Goal: Navigation & Orientation: Find specific page/section

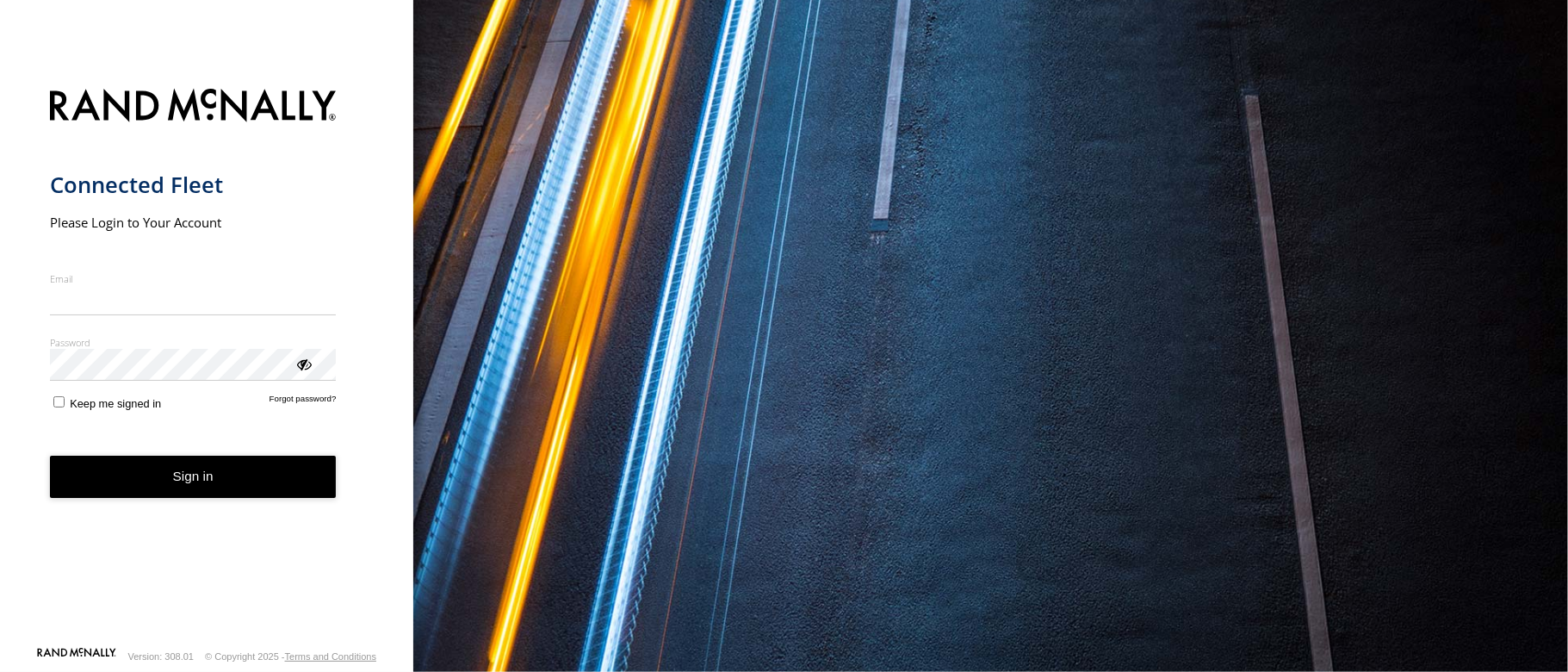
type input "**********"
click at [234, 499] on form "**********" at bounding box center [207, 362] width 315 height 568
click at [296, 468] on button "Sign in" at bounding box center [193, 477] width 286 height 43
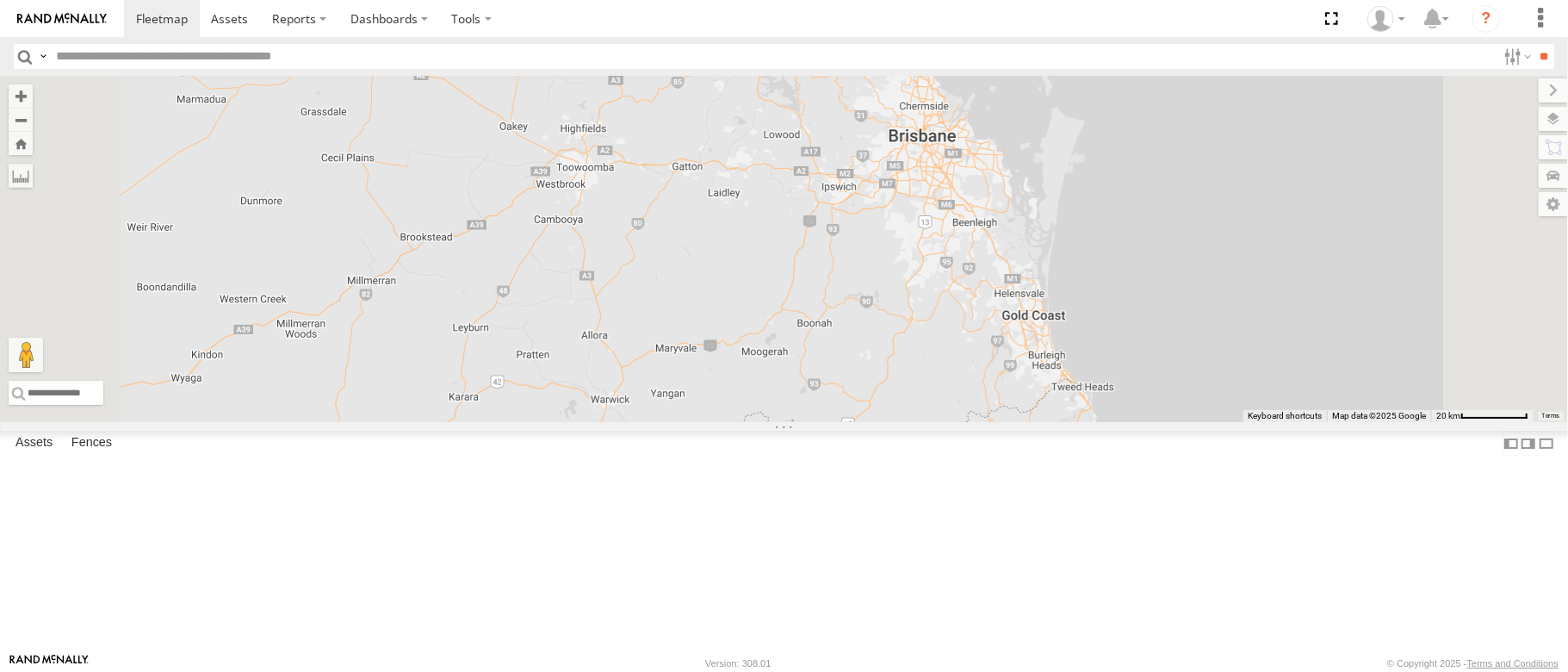
drag, startPoint x: 1048, startPoint y: 180, endPoint x: 1059, endPoint y: 517, distance: 337.2
click at [1021, 422] on div at bounding box center [784, 249] width 1568 height 346
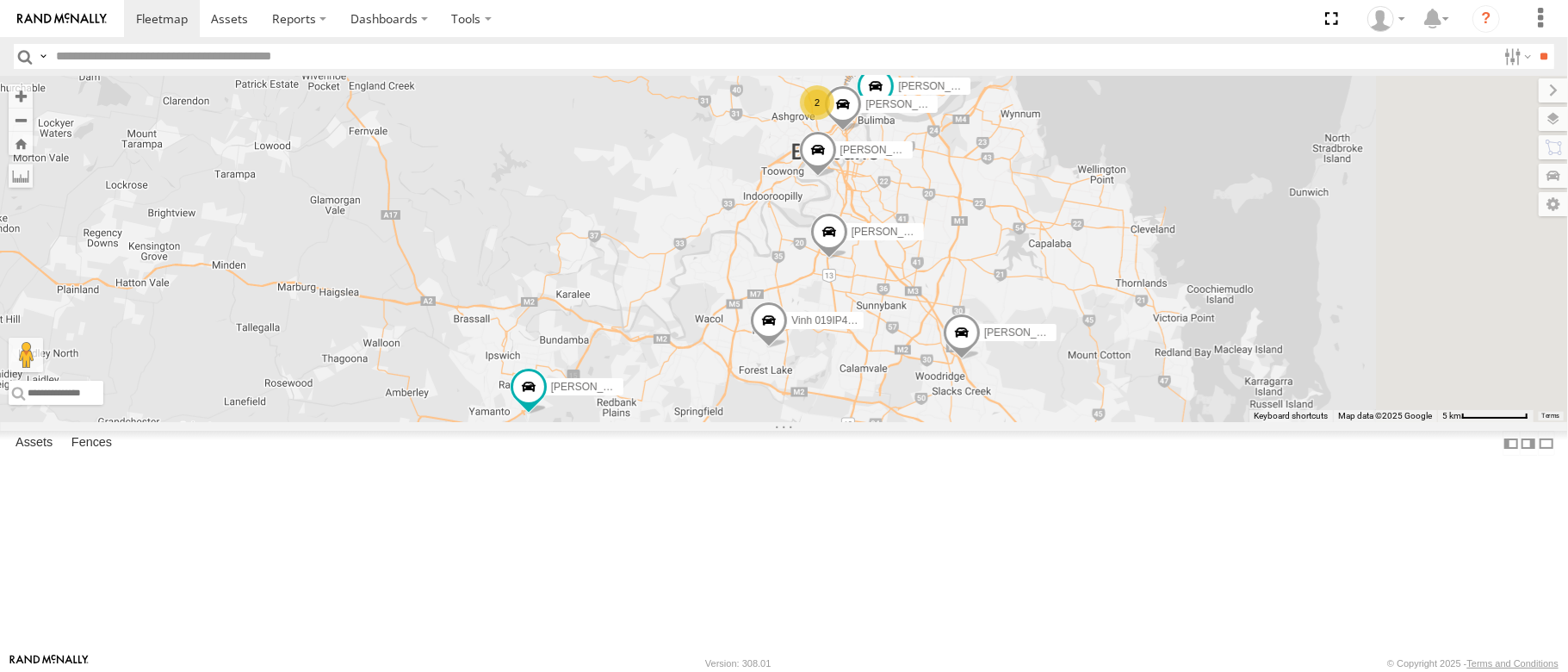
drag, startPoint x: 1248, startPoint y: 278, endPoint x: 989, endPoint y: 369, distance: 274.5
click at [969, 376] on div "Mitchell B - Corolla Hatch Alex - 347FB3 Benjamin Fidow - 364JK9 Jesse 366JK9 -…" at bounding box center [784, 249] width 1568 height 346
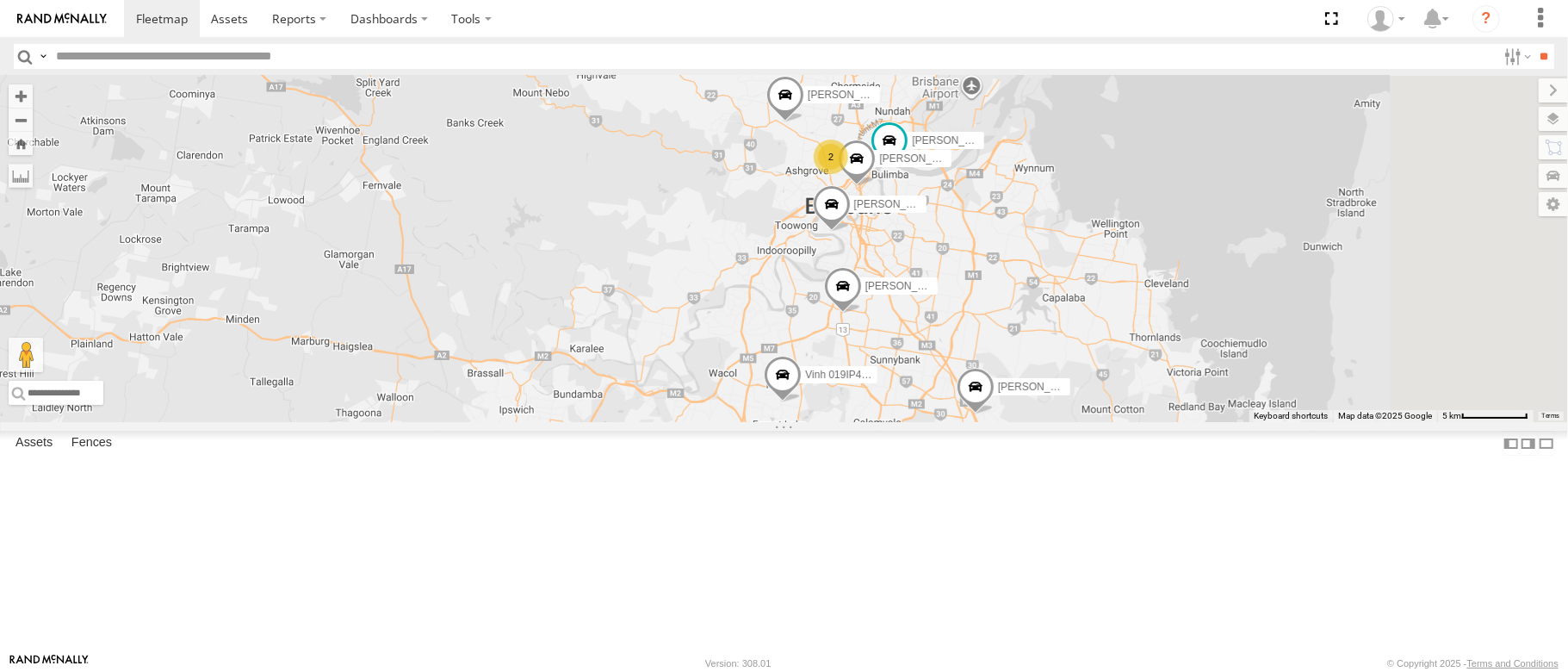
drag, startPoint x: 1161, startPoint y: 295, endPoint x: 1176, endPoint y: 352, distance: 58.9
click at [1176, 352] on div "Mitchell B - Corolla Hatch Alex - 347FB3 Benjamin Fidow - 364JK9 Jesse 366JK9 -…" at bounding box center [784, 249] width 1568 height 346
click at [845, 71] on span at bounding box center [826, 47] width 38 height 46
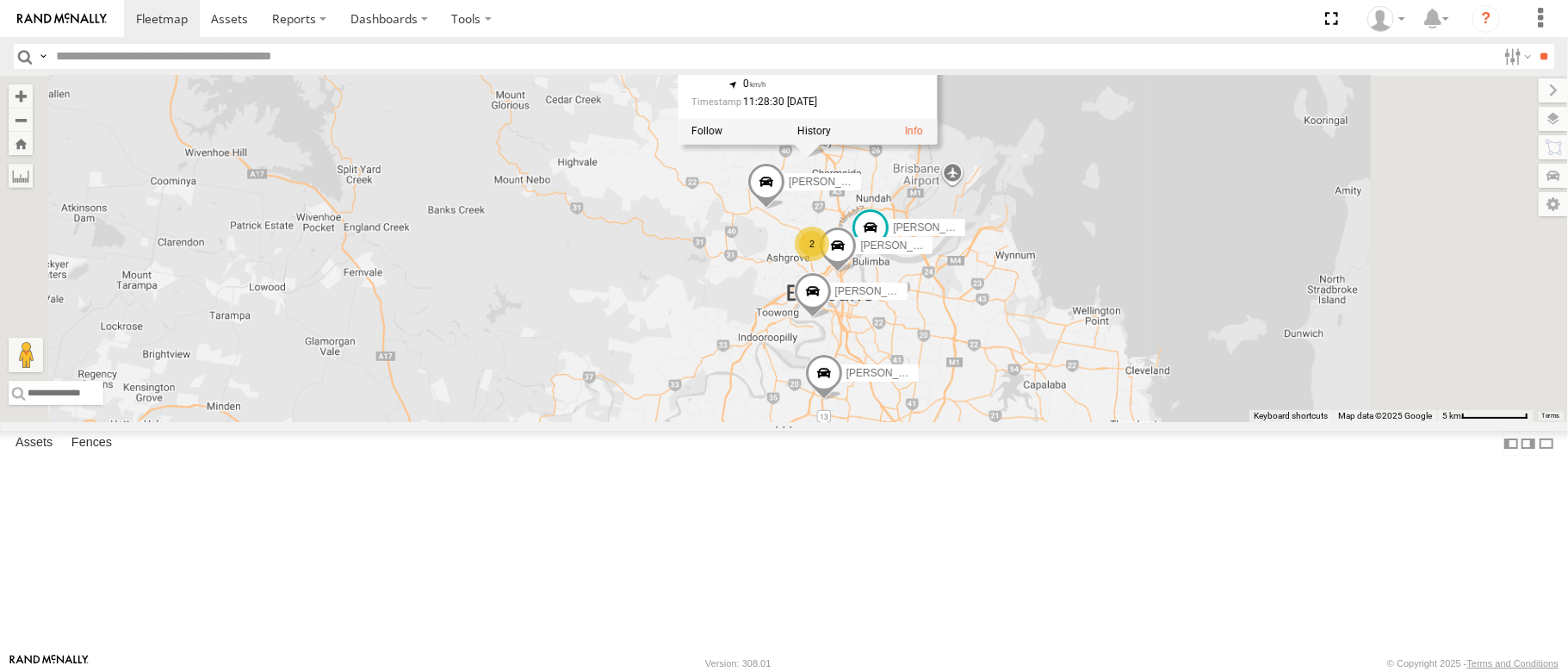
drag, startPoint x: 983, startPoint y: 287, endPoint x: 983, endPoint y: 403, distance: 116.0
click at [983, 404] on div "Mitchell B - Corolla Hatch Alex - 347FB3 Benjamin Fidow - 364JK9 Jesse 366JK9 -…" at bounding box center [784, 249] width 1568 height 346
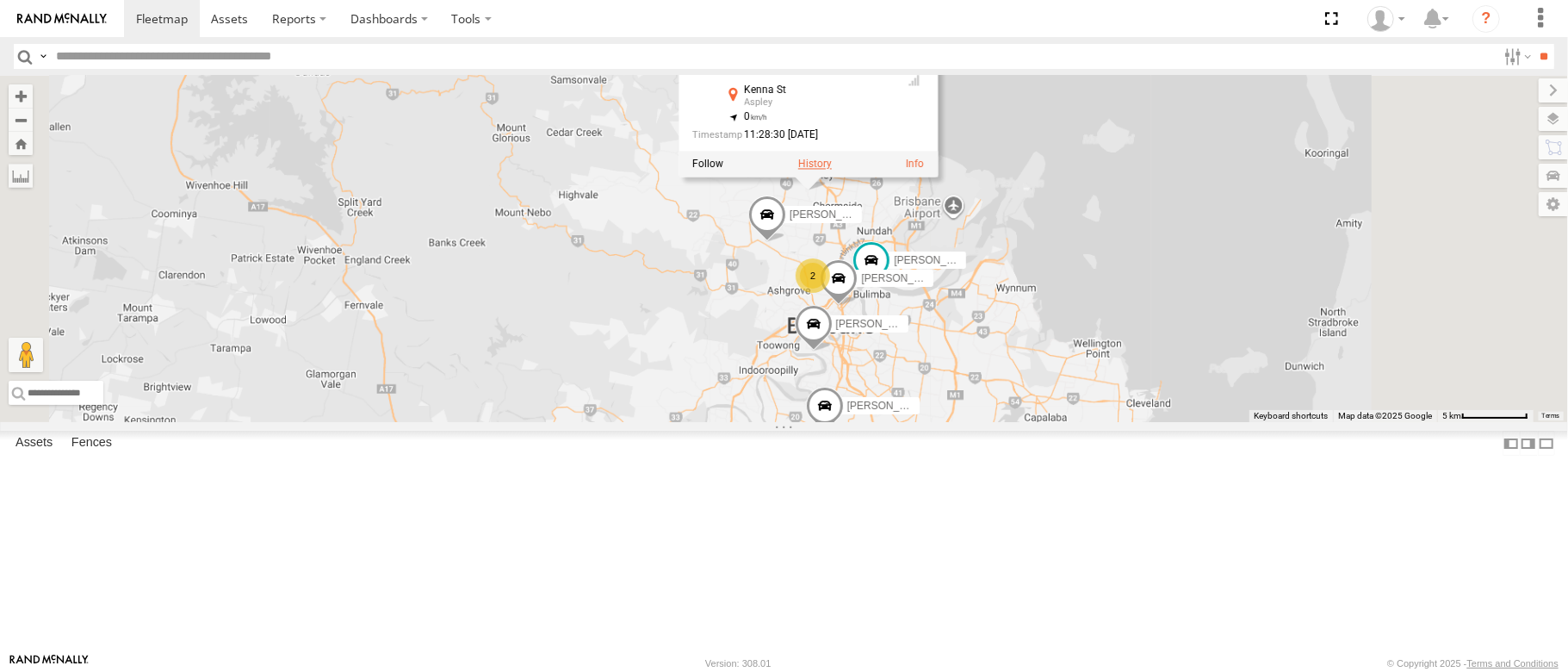
click at [831, 170] on label at bounding box center [814, 164] width 34 height 12
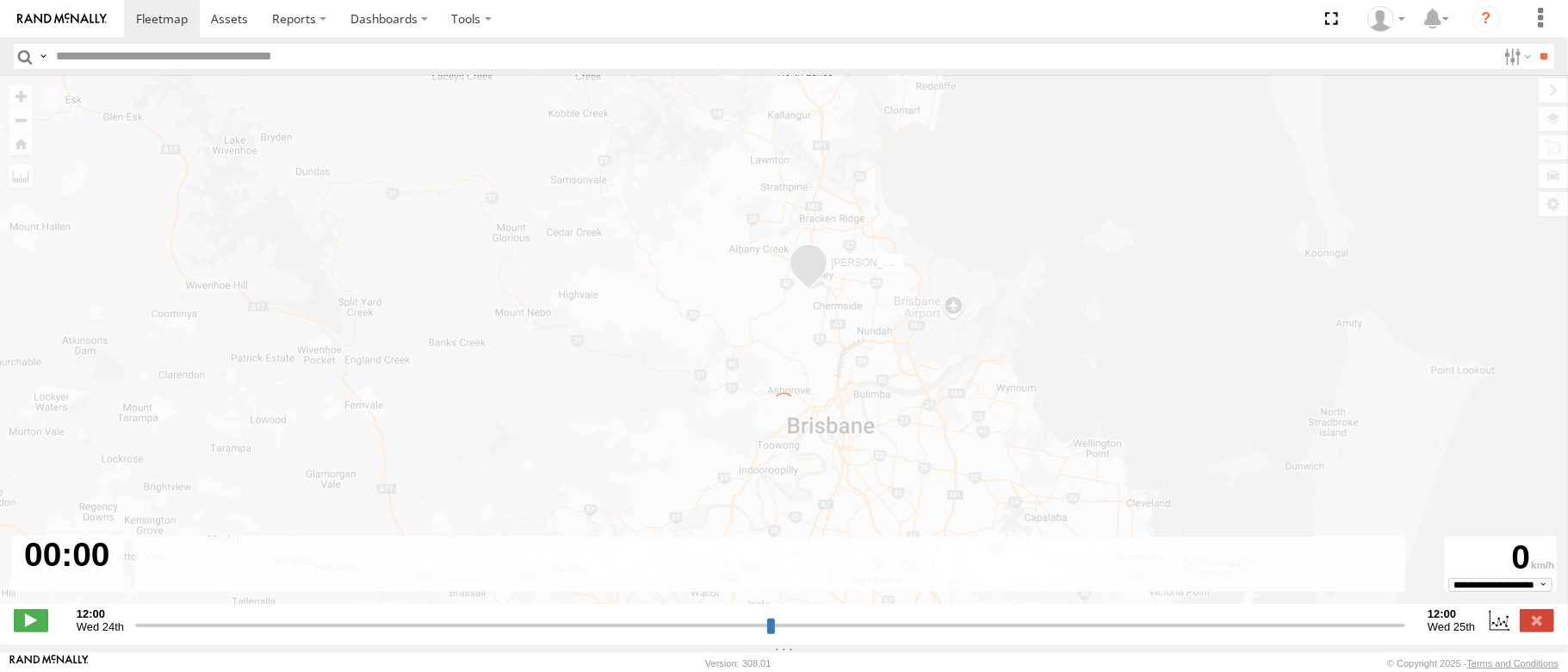
type input "**********"
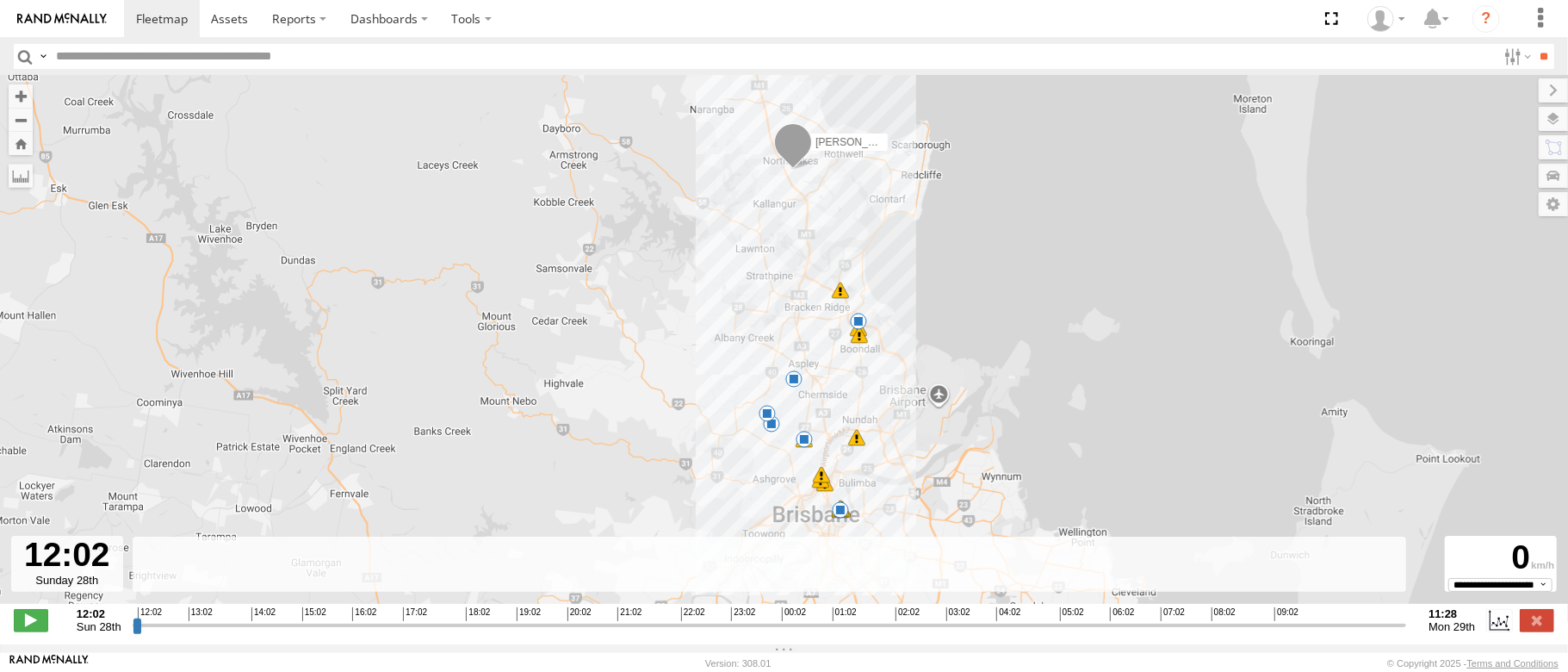
drag, startPoint x: 838, startPoint y: 472, endPoint x: 865, endPoint y: 461, distance: 29.2
click at [865, 461] on div "Brandon - 350FB3 07:17 Mon 07:26 Mon 07:29 Mon 07:30 Mon 07:42 Mon 08:02 Mon 08…" at bounding box center [784, 349] width 1568 height 546
click at [792, 386] on span at bounding box center [793, 378] width 17 height 17
click at [721, 402] on div "Brandon - 350FB3 07:17 Mon 07:26 Mon 07:29 Mon 07:30 Mon 07:42 Mon 08:02 Mon 08…" at bounding box center [784, 349] width 1568 height 546
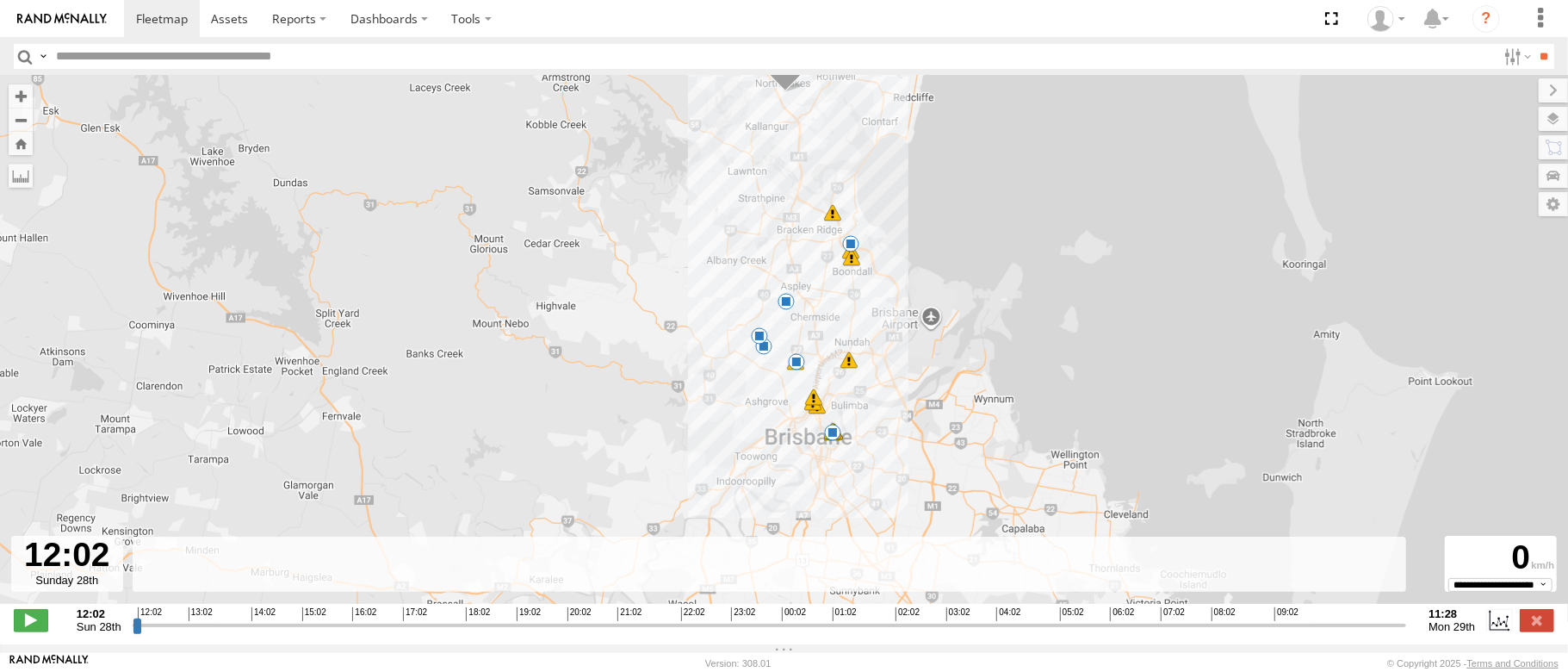
drag, startPoint x: 794, startPoint y: 420, endPoint x: 788, endPoint y: 332, distance: 88.2
click at [788, 332] on div "Brandon - 350FB3 07:17 Mon 07:26 Mon 07:29 Mon 07:30 Mon 07:42 Mon 08:02 Mon 08…" at bounding box center [784, 349] width 1568 height 546
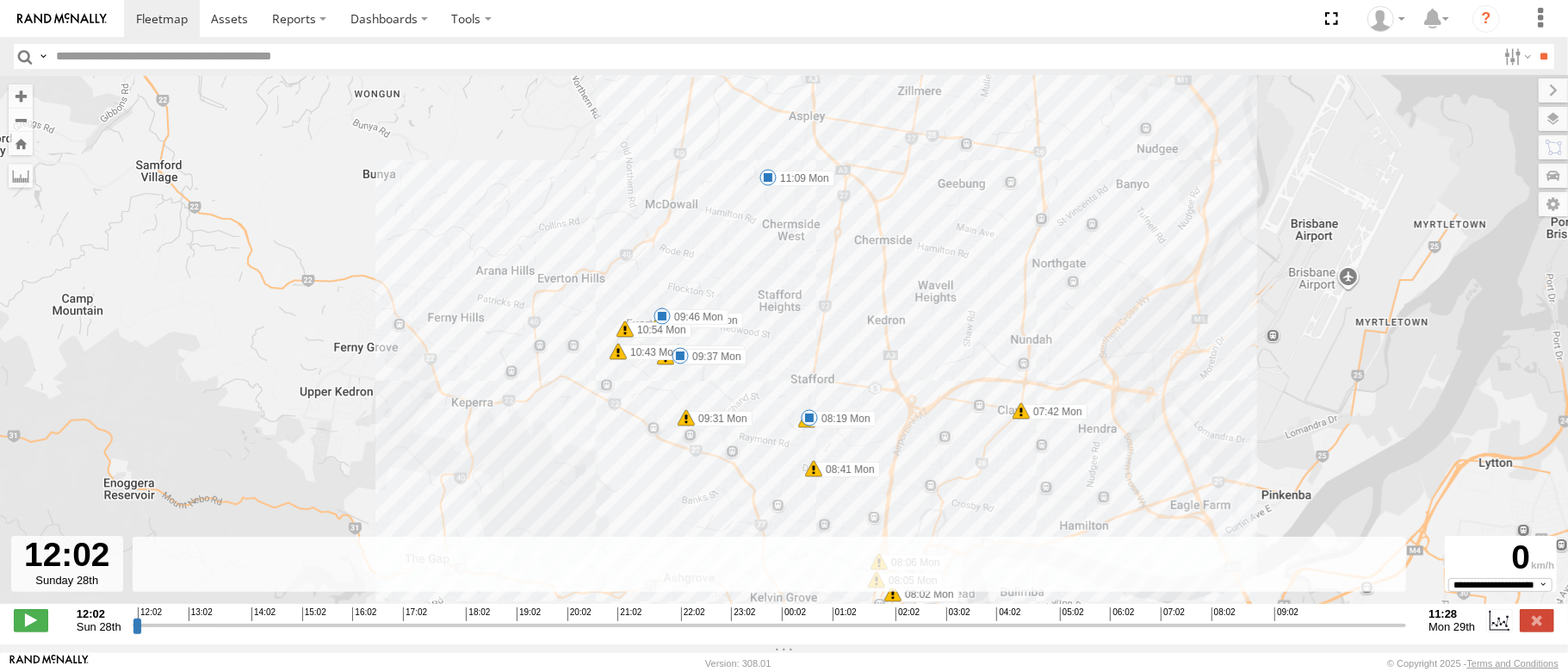
drag, startPoint x: 831, startPoint y: 344, endPoint x: 847, endPoint y: 364, distance: 25.6
click at [847, 364] on div "Brandon - 350FB3 07:17 Mon 07:26 Mon 07:29 Mon 07:30 Mon 07:42 Mon 08:02 Mon 08…" at bounding box center [784, 349] width 1568 height 546
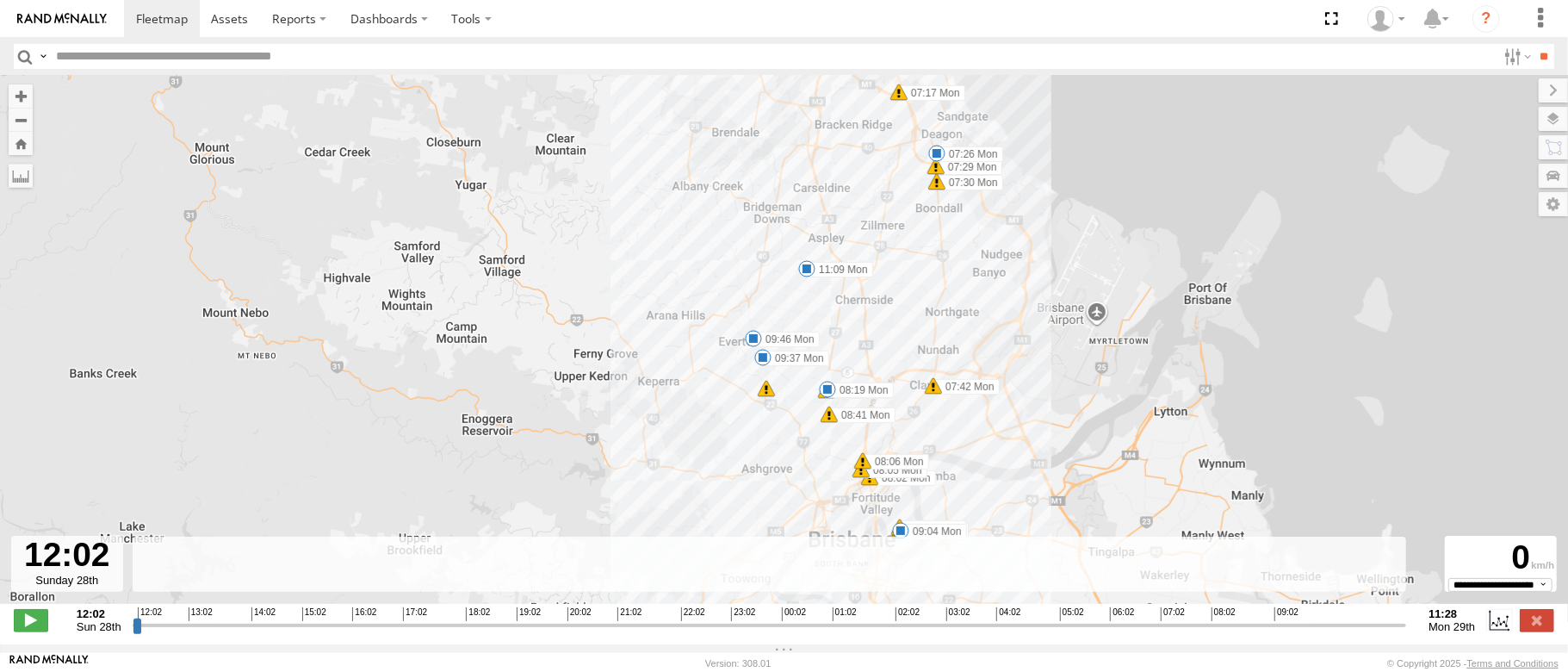
click at [810, 273] on span at bounding box center [807, 268] width 17 height 17
click at [816, 307] on div "Brandon - 350FB3 07:17 Mon 07:26 Mon 07:29 Mon 07:30 Mon 07:42 Mon 08:02 Mon 08…" at bounding box center [784, 349] width 1568 height 546
click at [750, 346] on span at bounding box center [753, 338] width 17 height 17
click at [879, 333] on div "Brandon - 350FB3 07:17 Mon 07:26 Mon 07:29 Mon 07:30 Mon 07:42 Mon 08:02 Mon 08…" at bounding box center [784, 349] width 1568 height 546
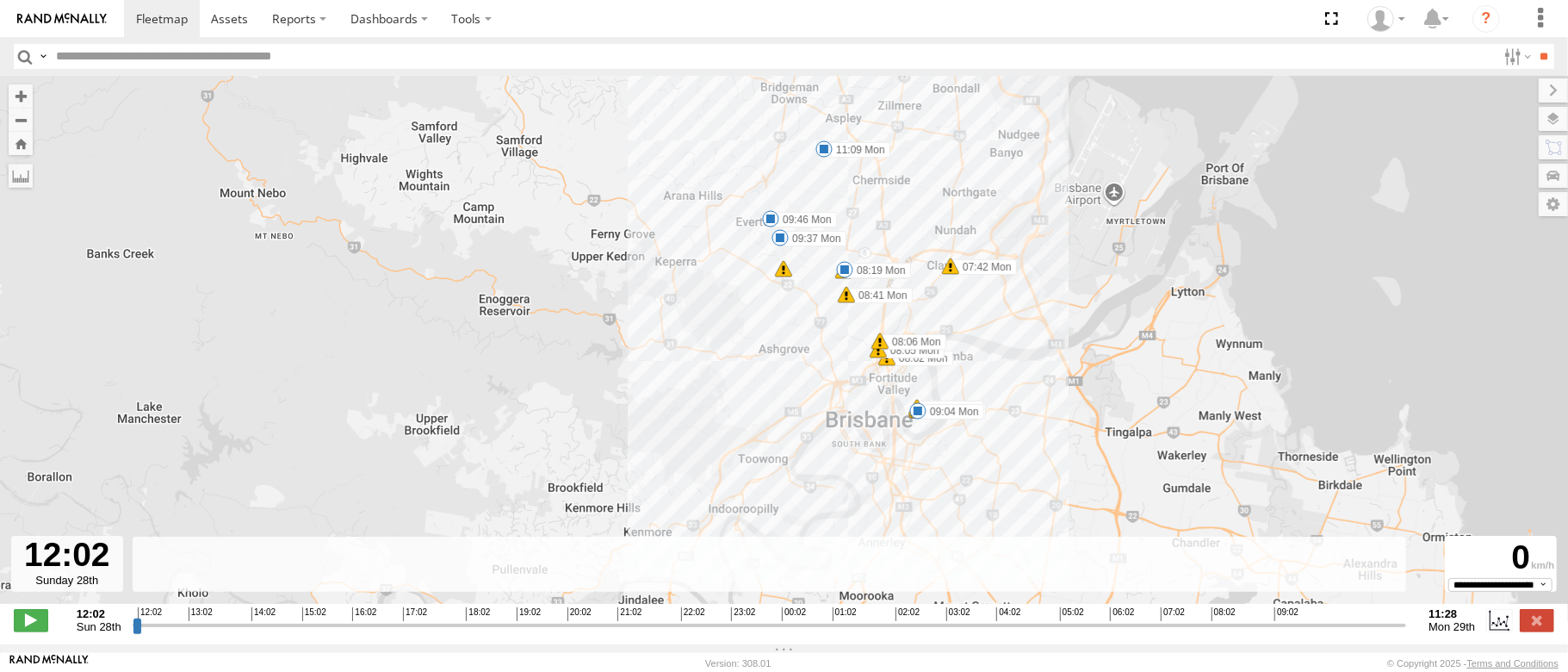
drag, startPoint x: 988, startPoint y: 348, endPoint x: 1003, endPoint y: 227, distance: 121.9
click at [1003, 227] on div "Brandon - 350FB3 07:17 Mon 07:26 Mon 07:29 Mon 07:30 Mon 07:42 Mon 08:02 Mon 08…" at bounding box center [784, 349] width 1568 height 546
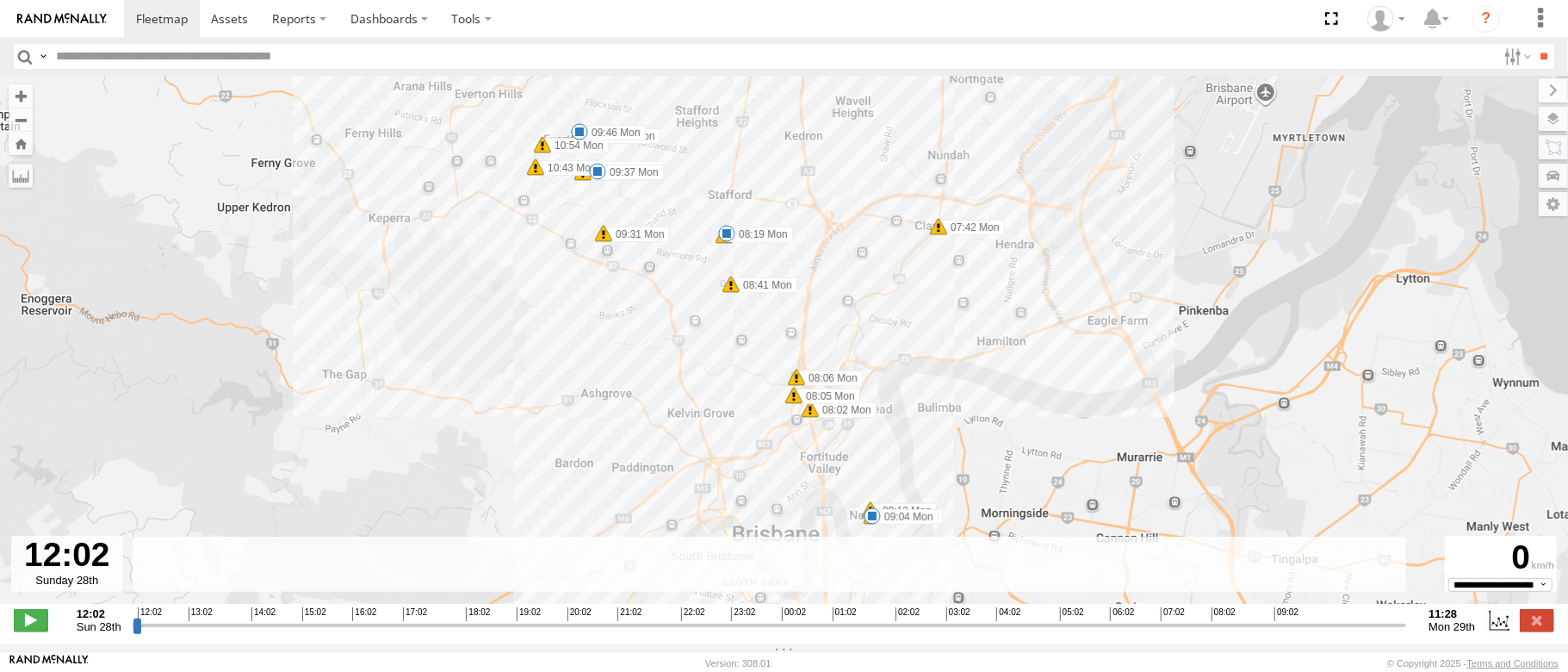
drag, startPoint x: 937, startPoint y: 317, endPoint x: 975, endPoint y: 409, distance: 99.5
click at [975, 409] on div "Brandon - 350FB3 07:17 Mon 07:26 Mon 07:29 Mon 07:30 Mon 07:42 Mon 08:02 Mon 08…" at bounding box center [784, 349] width 1568 height 546
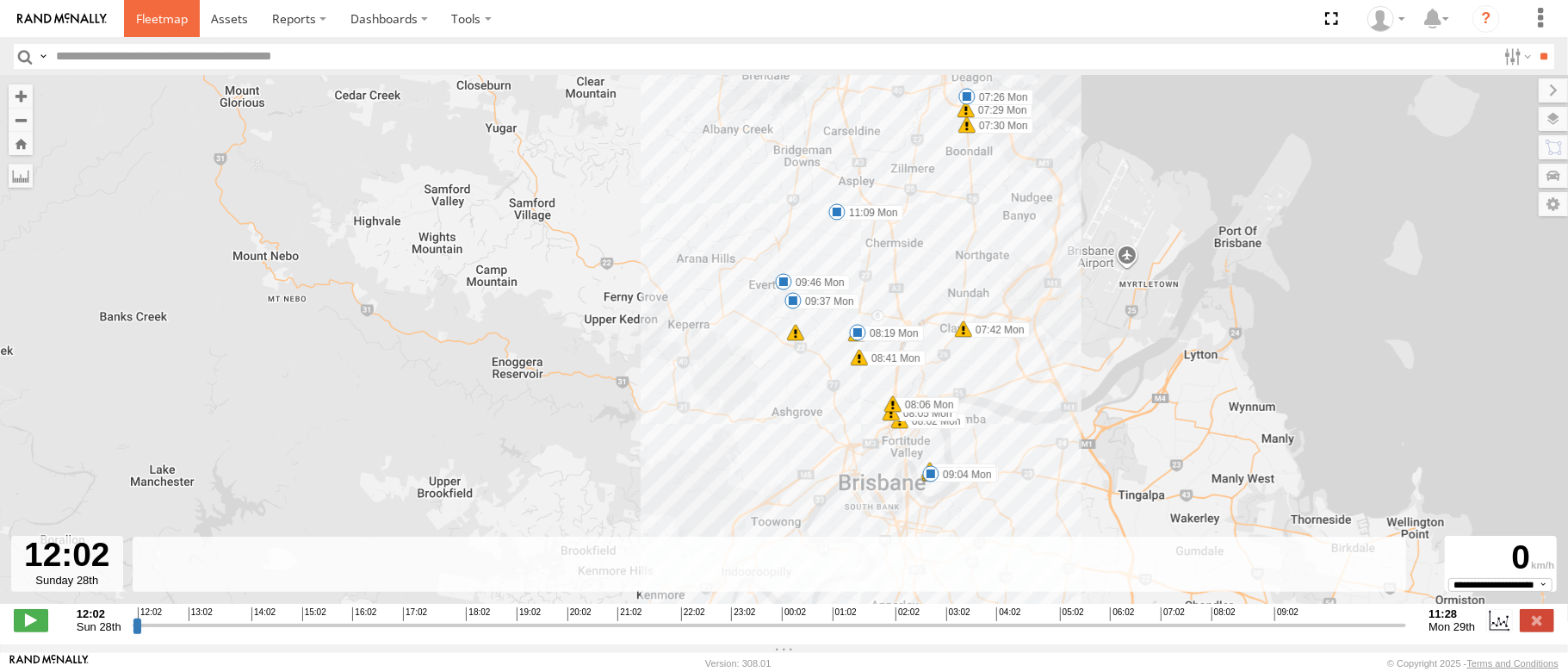
click at [163, 5] on link at bounding box center [162, 18] width 76 height 37
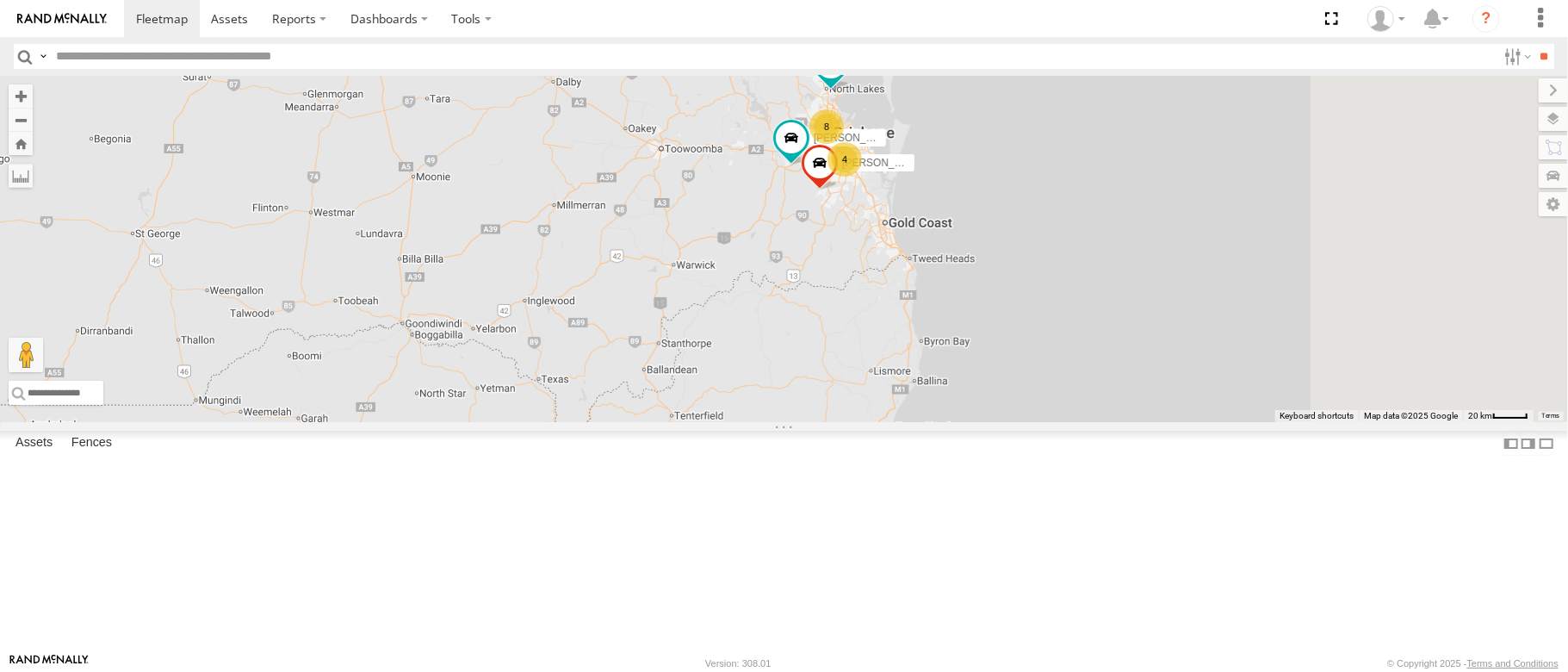
drag, startPoint x: 1045, startPoint y: 231, endPoint x: 930, endPoint y: 326, distance: 149.2
click at [930, 326] on div "8 Mitchell B - Corolla Hatch 4 Benjamin Fidow - 364JK9 Jesse 366JK9 - Corolla H…" at bounding box center [784, 249] width 1568 height 346
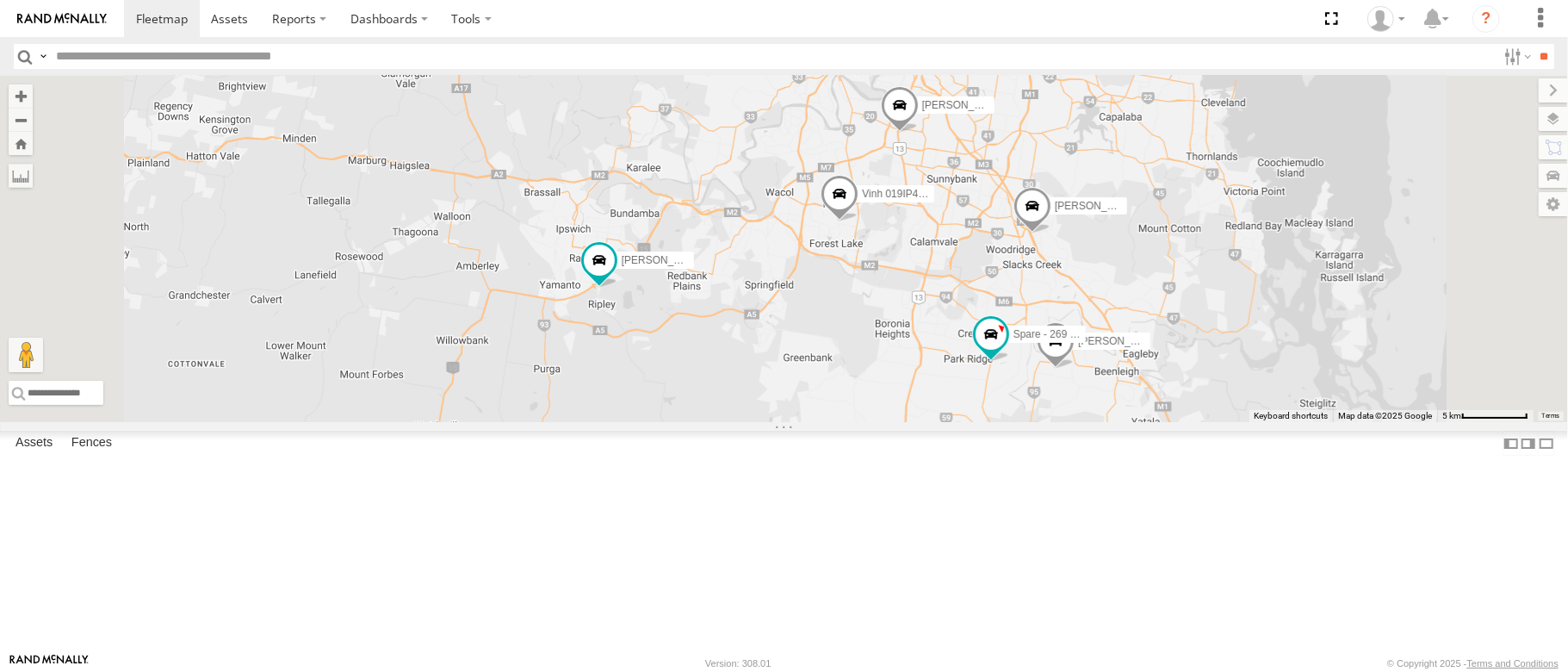
drag, startPoint x: 1050, startPoint y: 154, endPoint x: 1036, endPoint y: 330, distance: 176.6
click at [1036, 330] on div "Mitchell B - Corolla Hatch Benjamin Fidow - 364JK9 Jesse 366JK9 - Corolla Hatch…" at bounding box center [784, 249] width 1568 height 346
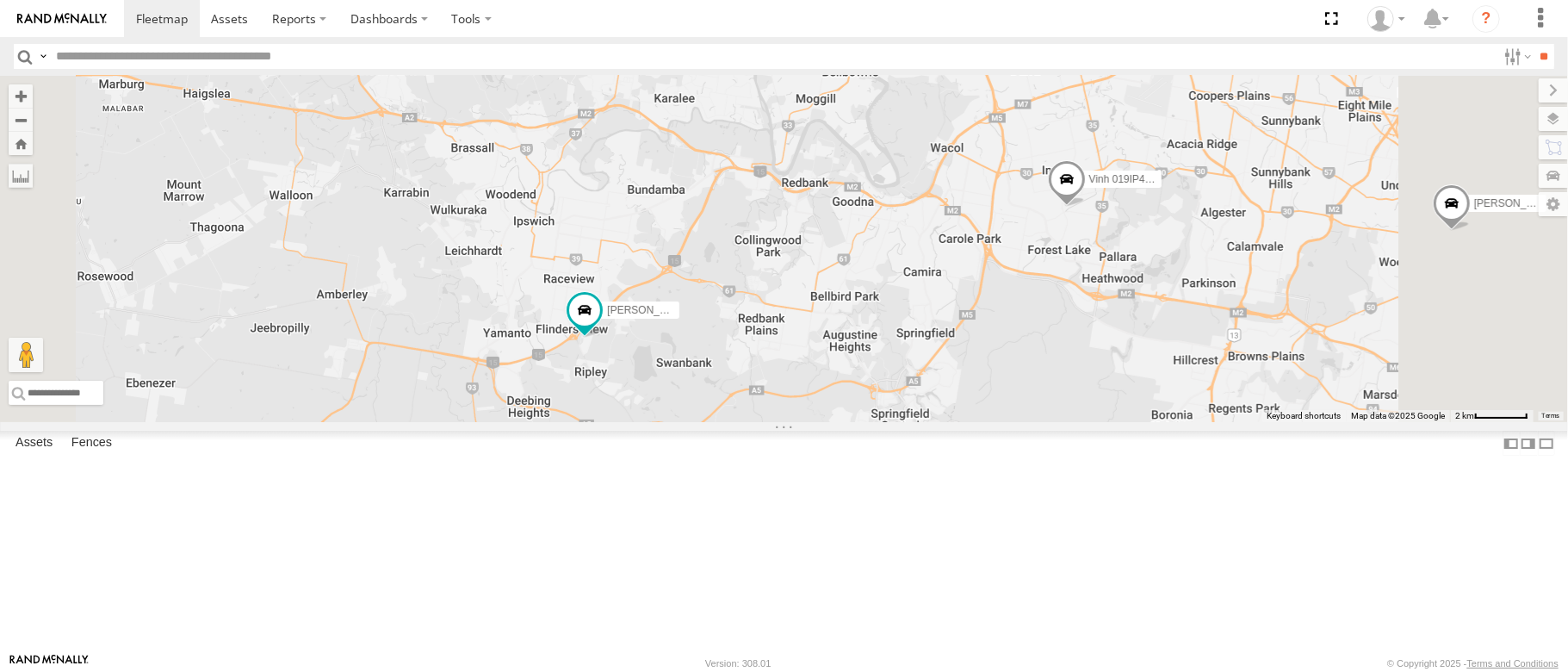
drag, startPoint x: 761, startPoint y: 525, endPoint x: 801, endPoint y: 525, distance: 40.0
click at [801, 422] on div "Mitchell B - Corolla Hatch Benjamin Fidow - 364JK9 Jesse 366JK9 - Corolla Hatch…" at bounding box center [784, 249] width 1568 height 346
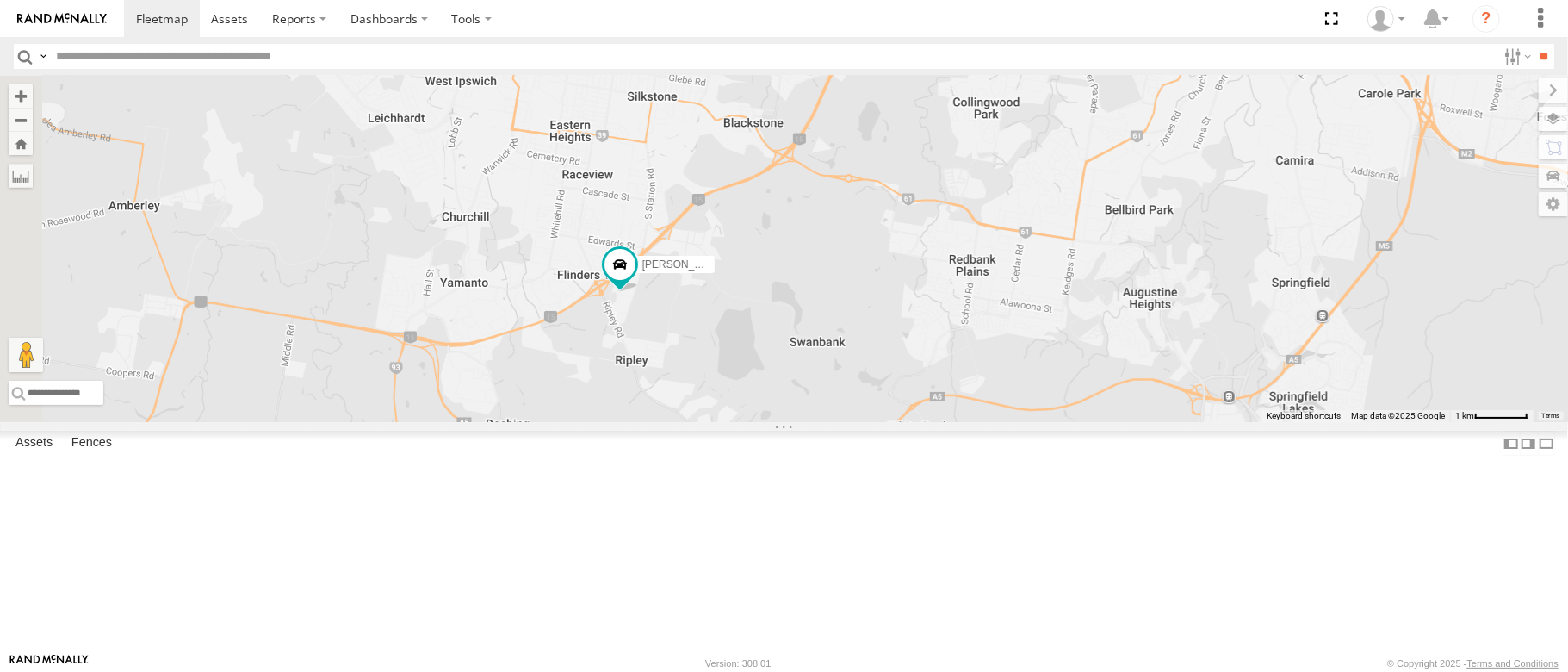
drag, startPoint x: 840, startPoint y: 443, endPoint x: 833, endPoint y: 415, distance: 28.9
click at [855, 422] on div "Mitchell B - Corolla Hatch Benjamin Fidow - 364JK9 Jesse 366JK9 - Corolla Hatch…" at bounding box center [784, 249] width 1568 height 346
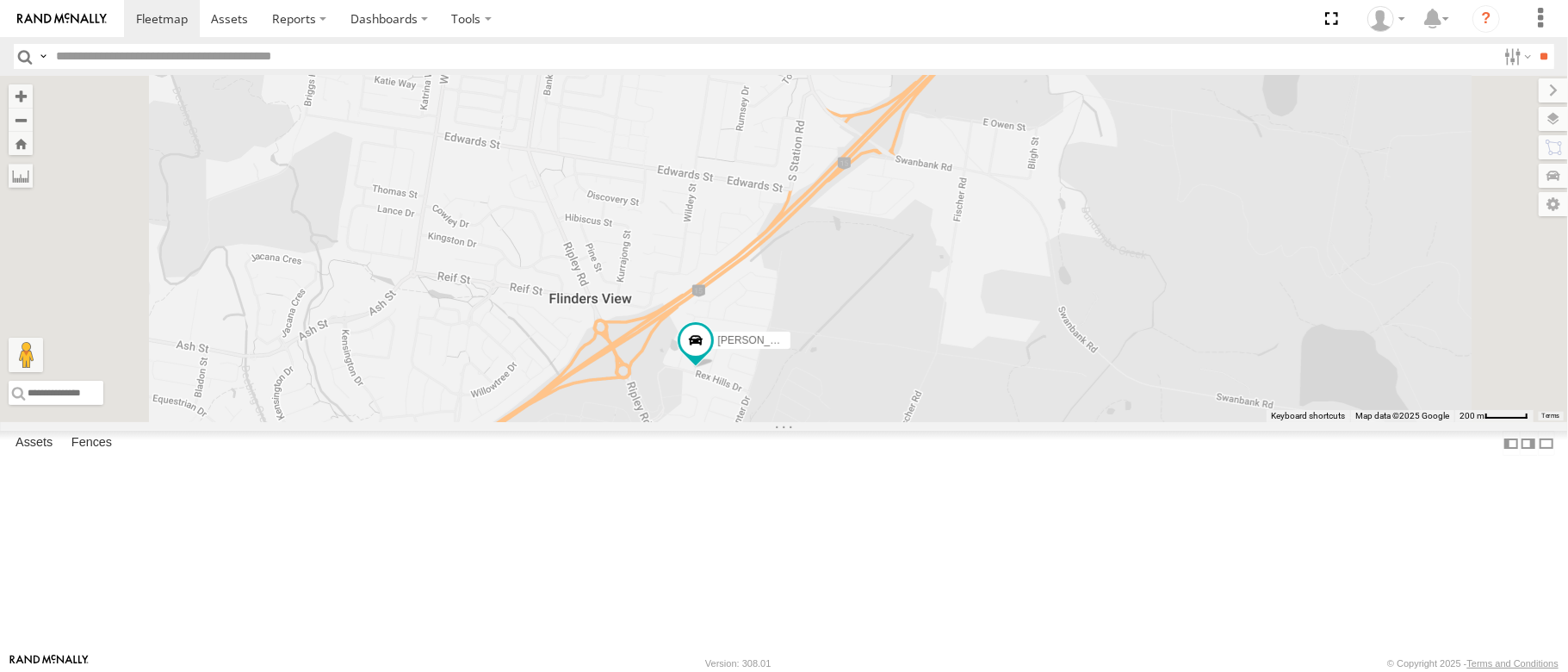
drag, startPoint x: 824, startPoint y: 388, endPoint x: 800, endPoint y: 359, distance: 37.6
click at [802, 361] on div "Mitchell B - Corolla Hatch Benjamin Fidow - 364JK9 Jesse 366JK9 - Corolla Hatch…" at bounding box center [784, 249] width 1568 height 346
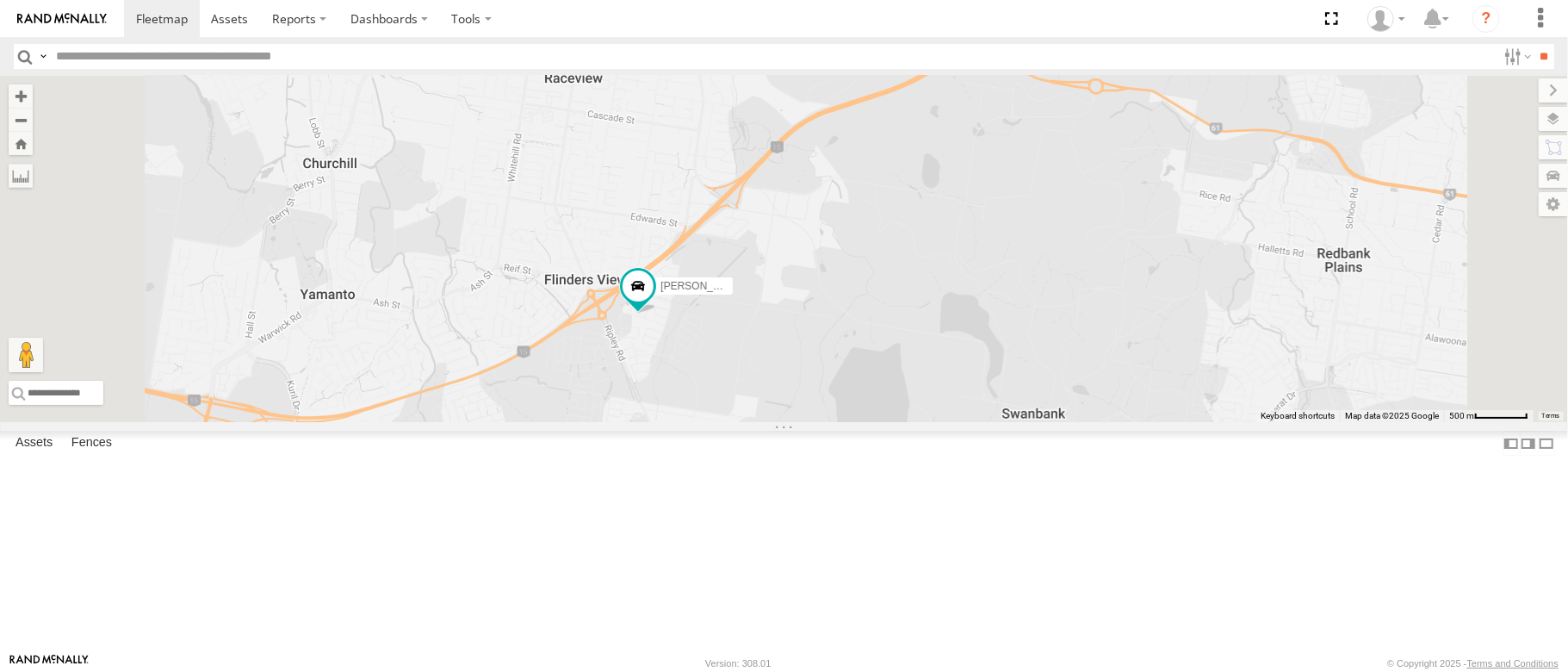
drag, startPoint x: 922, startPoint y: 503, endPoint x: 924, endPoint y: 511, distance: 8.2
click at [934, 422] on div "Mitchell B - Corolla Hatch Benjamin Fidow - 364JK9 Jesse 366JK9 - Corolla Hatch…" at bounding box center [784, 249] width 1568 height 346
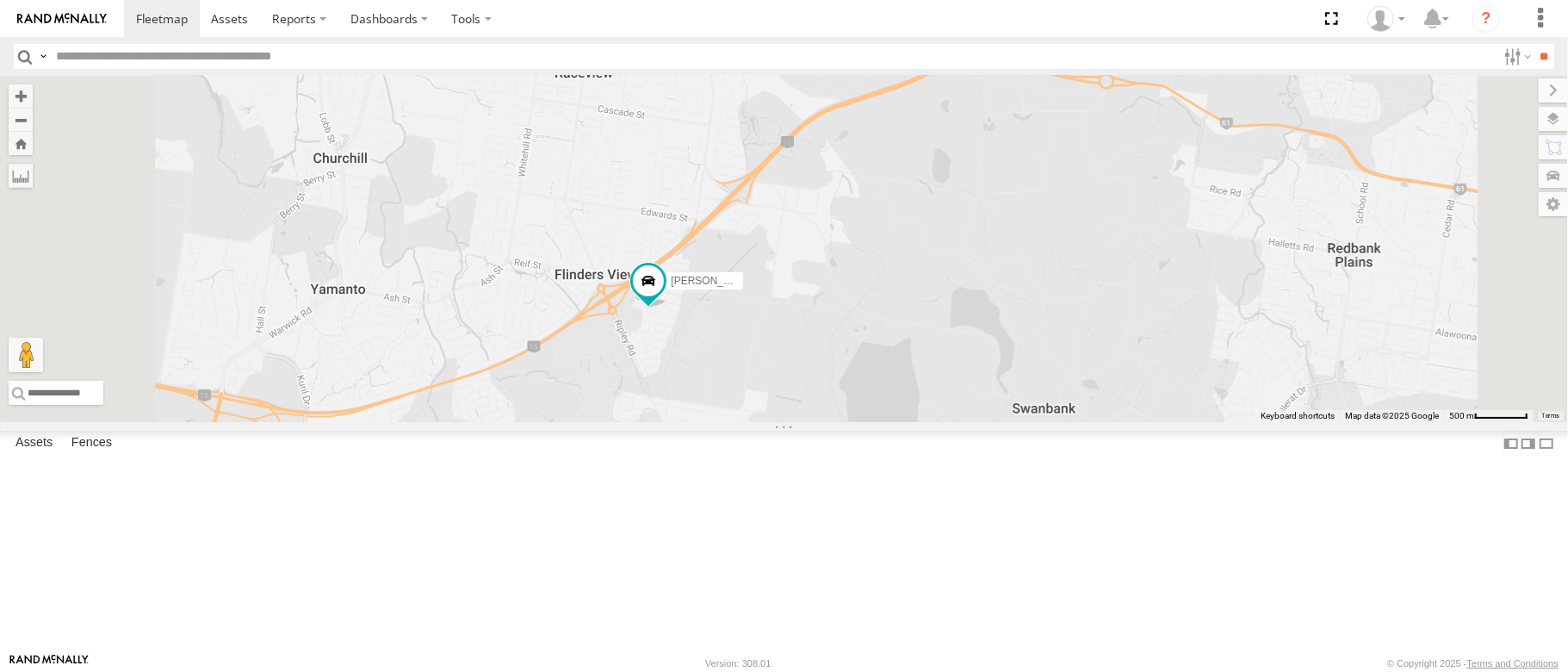
drag, startPoint x: 932, startPoint y: 500, endPoint x: 953, endPoint y: 482, distance: 27.7
click at [953, 422] on div "Mitchell B - Corolla Hatch Benjamin Fidow - 364JK9 Jesse 366JK9 - Corolla Hatch…" at bounding box center [784, 249] width 1568 height 346
